Goal: Information Seeking & Learning: Understand process/instructions

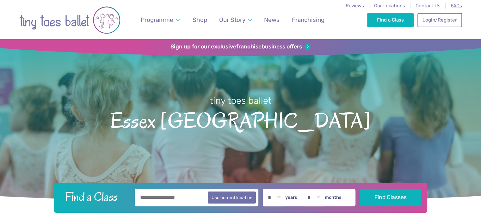
click at [456, 6] on span "FAQs" at bounding box center [456, 6] width 11 height 6
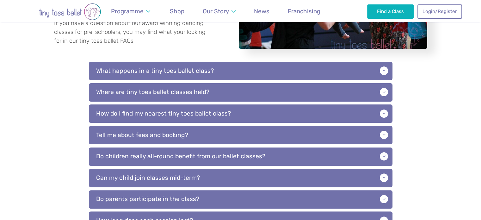
scroll to position [142, 0]
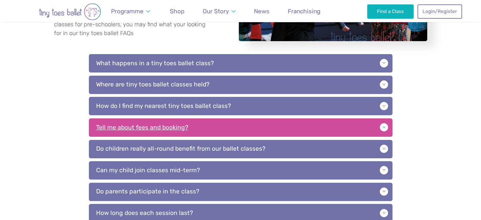
click at [144, 129] on p "Tell me about fees and booking?" at bounding box center [241, 127] width 304 height 18
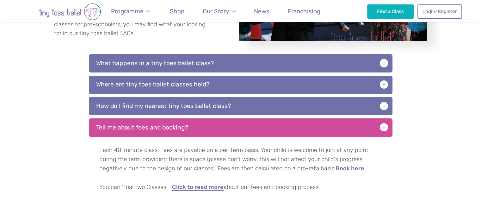
click at [182, 185] on link "Click to read more" at bounding box center [198, 187] width 52 height 6
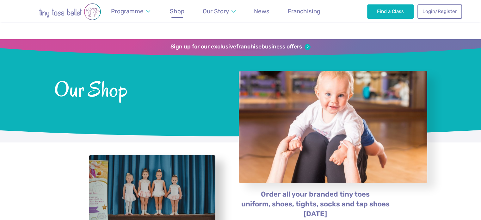
scroll to position [83, 0]
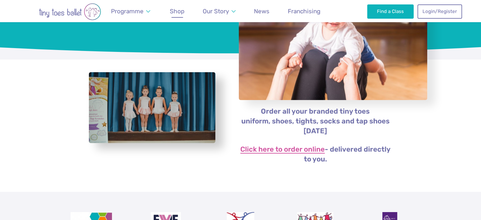
click at [308, 151] on link "Click here to order online" at bounding box center [283, 150] width 85 height 8
